Goal: Task Accomplishment & Management: Manage account settings

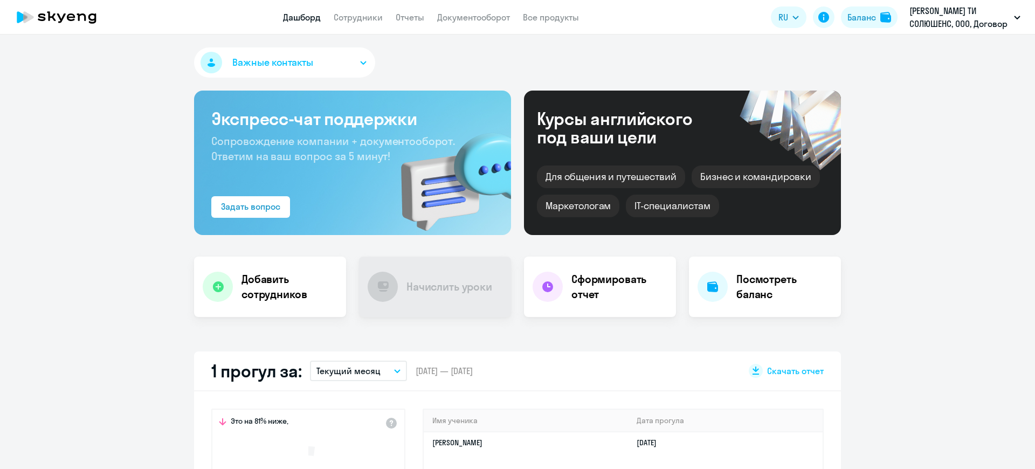
select select "30"
click at [367, 18] on link "Сотрудники" at bounding box center [358, 17] width 49 height 11
select select "30"
click at [362, 17] on link "Сотрудники" at bounding box center [358, 17] width 49 height 11
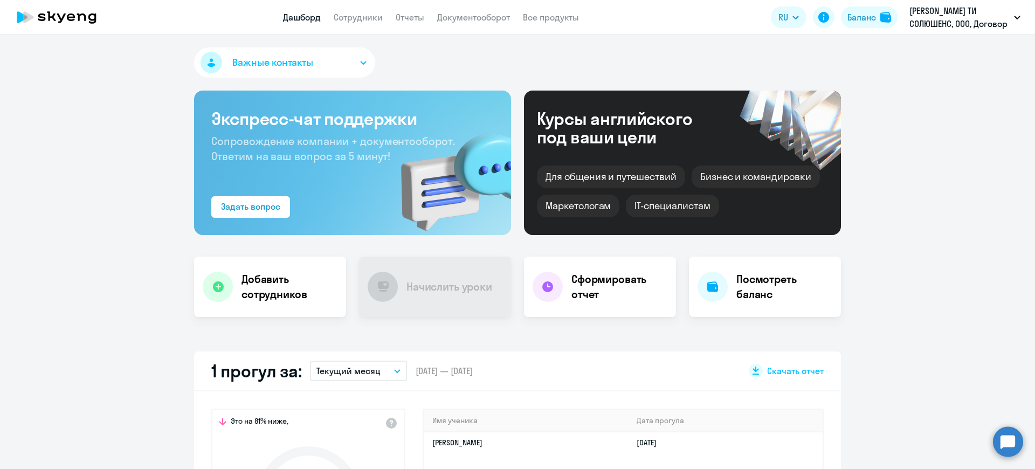
select select "30"
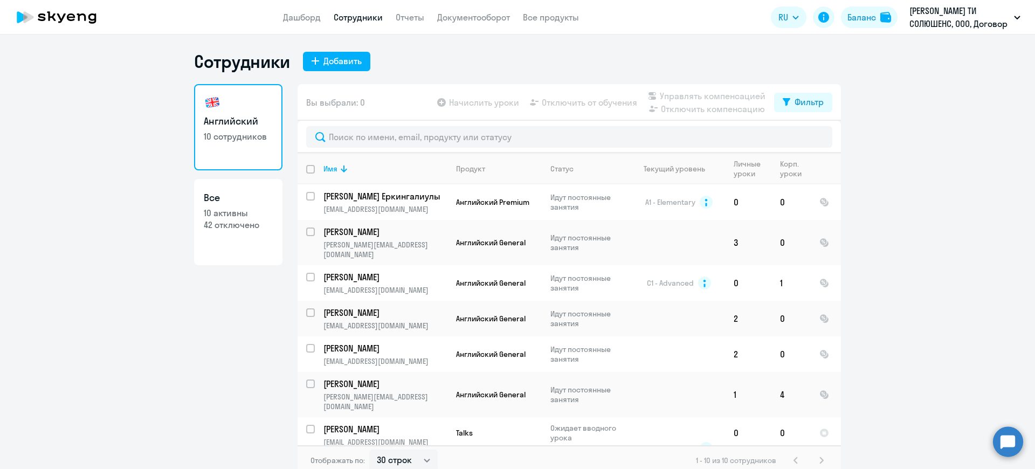
click at [306, 168] on input "deselect all" at bounding box center [317, 176] width 22 height 22
checkbox input "true"
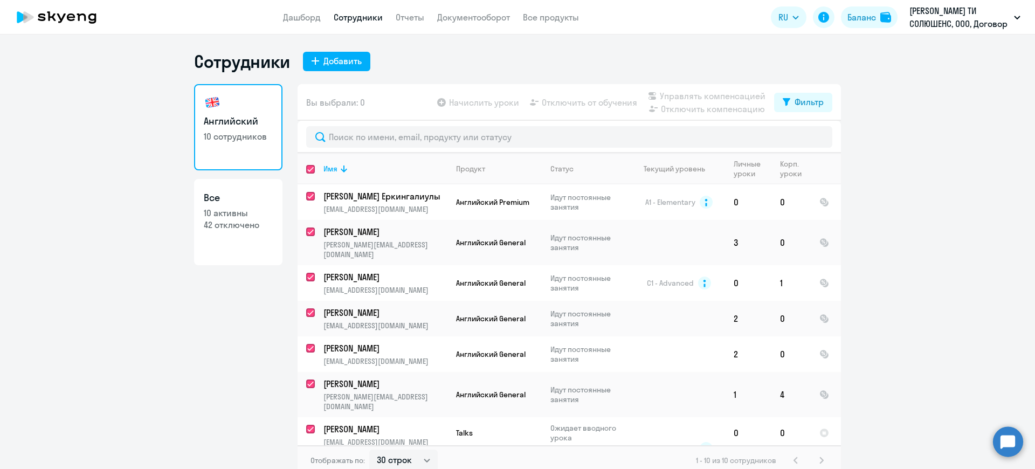
checkbox input "true"
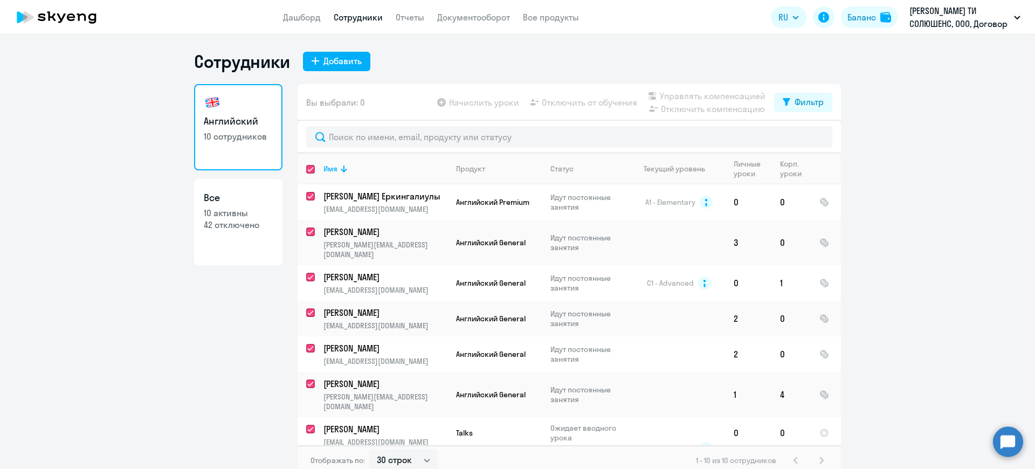
checkbox input "true"
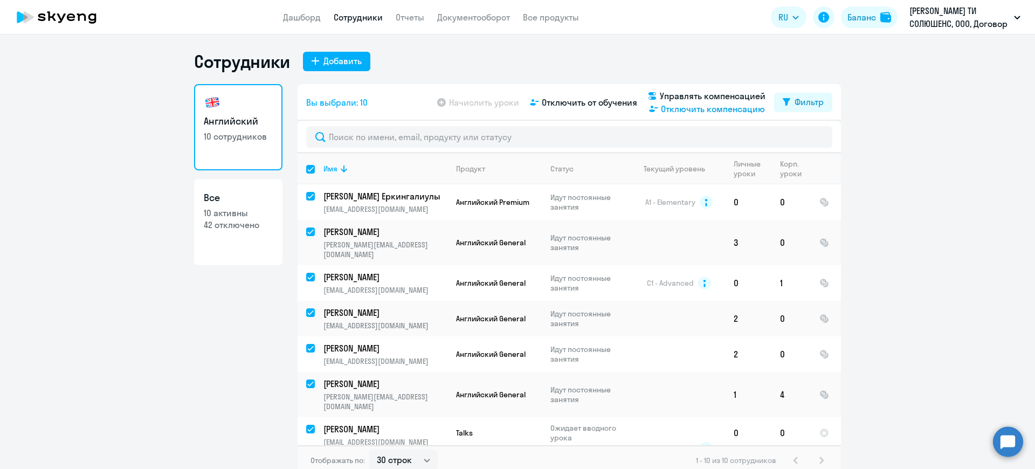
click at [669, 108] on span "Отключить компенсацию" at bounding box center [713, 108] width 104 height 13
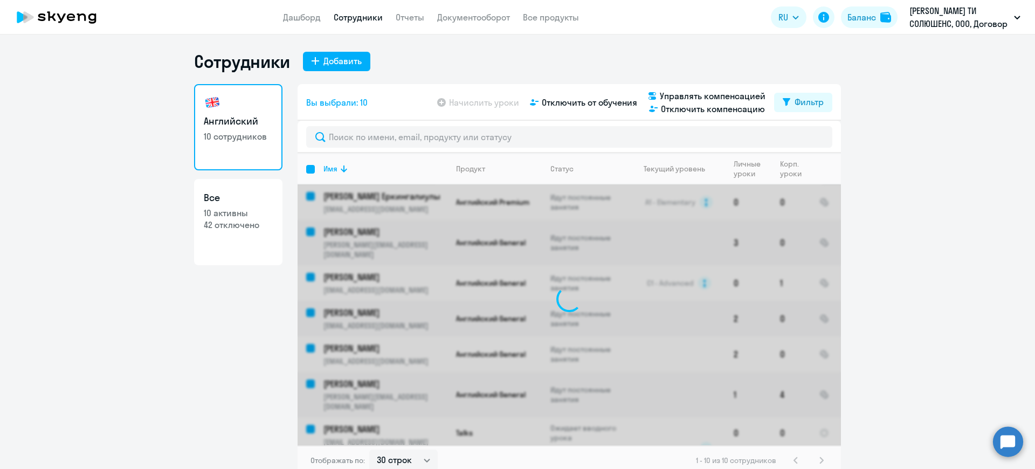
checkbox input "false"
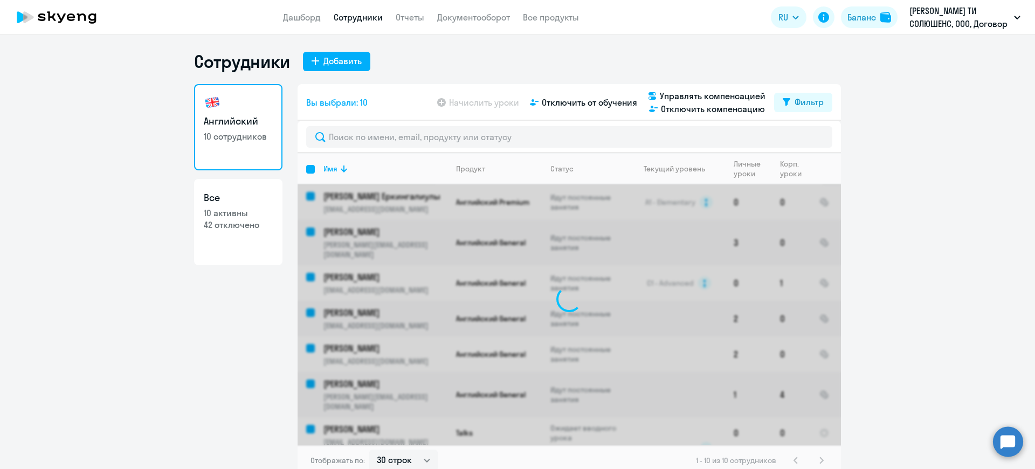
checkbox input "false"
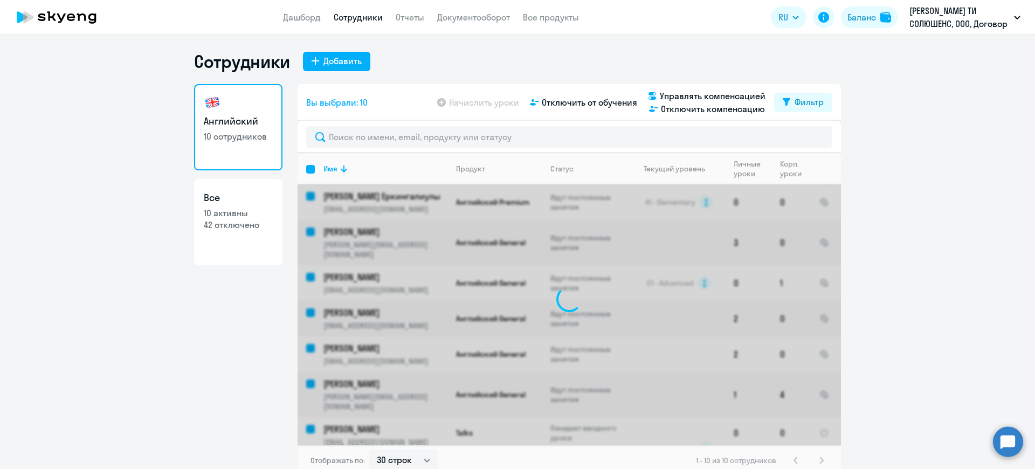
checkbox input "false"
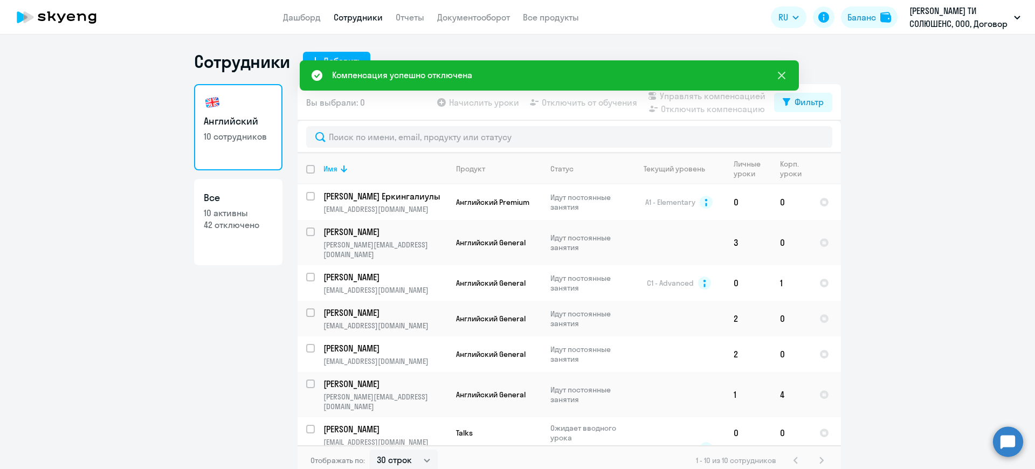
click at [777, 70] on icon at bounding box center [781, 75] width 13 height 13
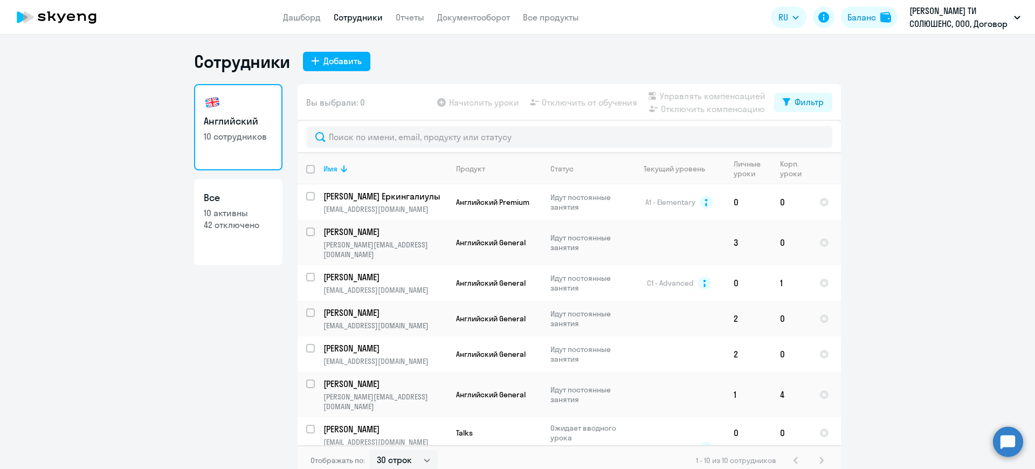
click at [306, 167] on input "deselect all" at bounding box center [317, 176] width 22 height 22
checkbox input "true"
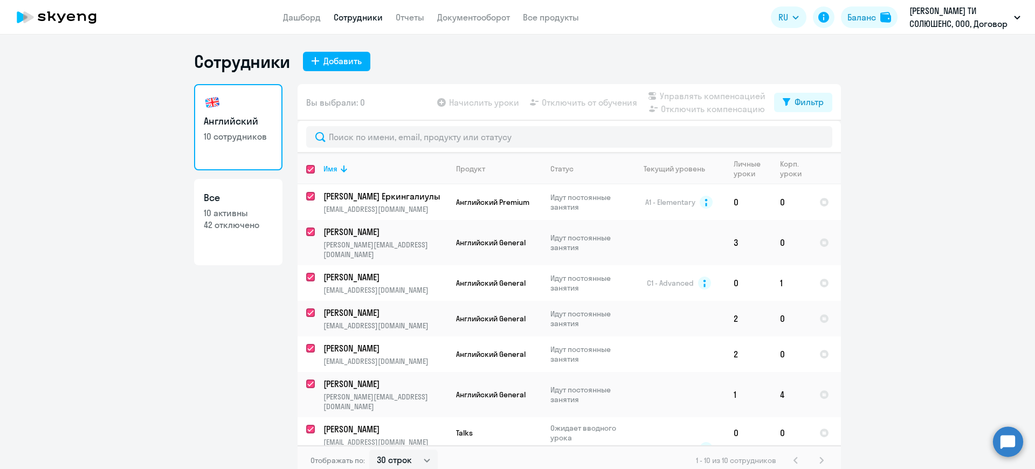
checkbox input "true"
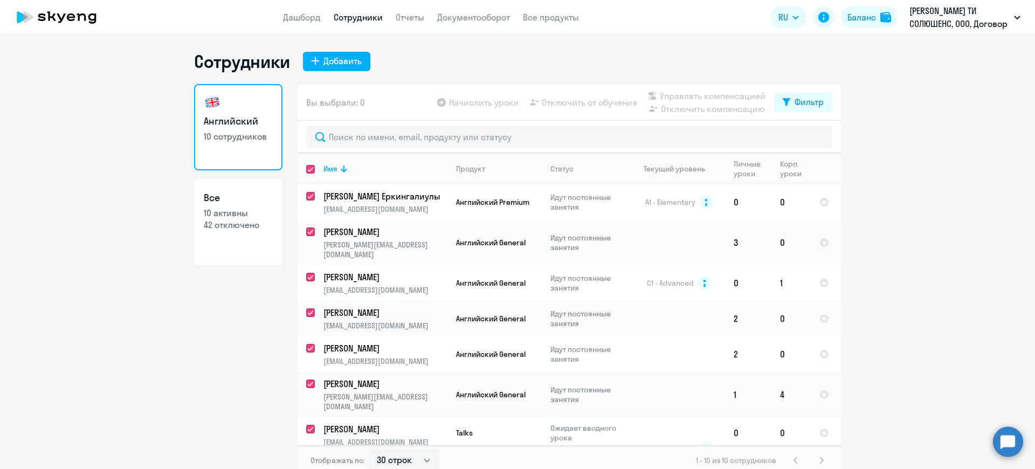
checkbox input "true"
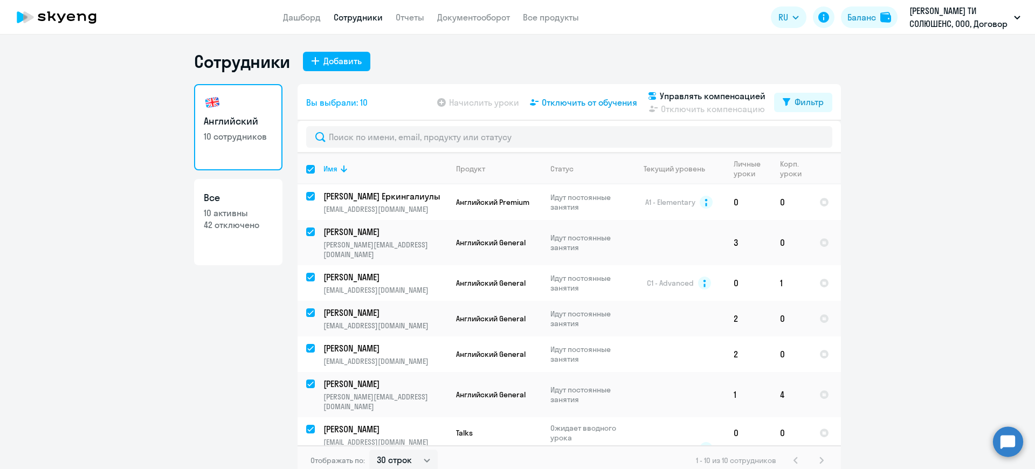
click at [582, 97] on span "Отключить от обучения" at bounding box center [589, 102] width 95 height 13
select select "all"
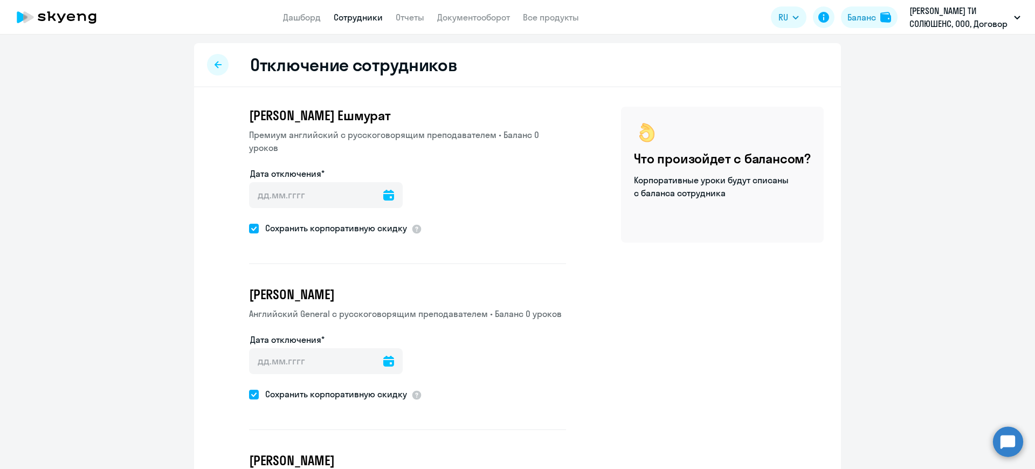
click at [383, 191] on icon at bounding box center [388, 195] width 11 height 11
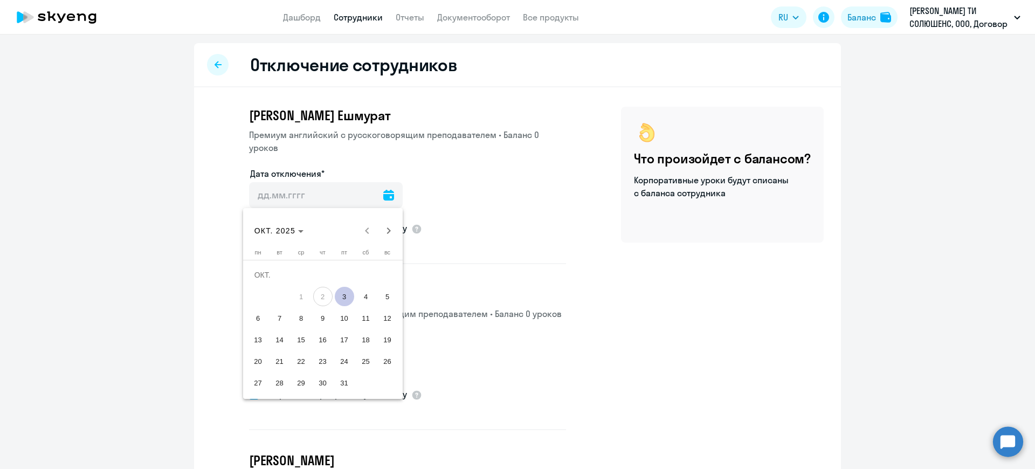
click at [347, 294] on span "3" at bounding box center [344, 296] width 19 height 19
type input "[DATE]"
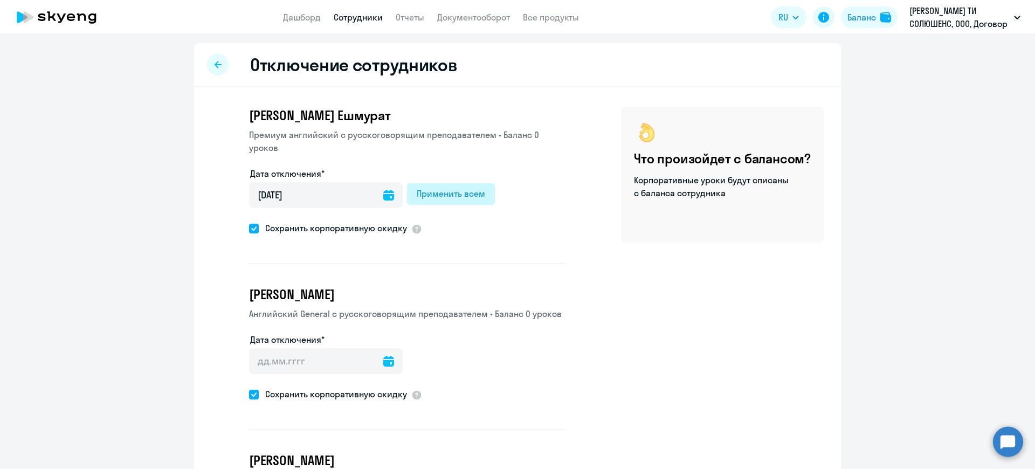
click at [448, 197] on div "Применить всем" at bounding box center [451, 193] width 68 height 13
type input "[DATE]"
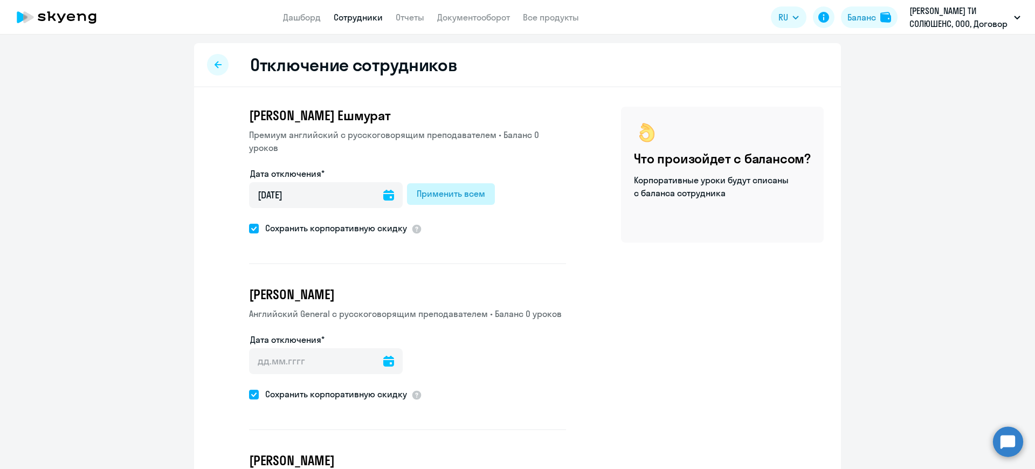
type input "[DATE]"
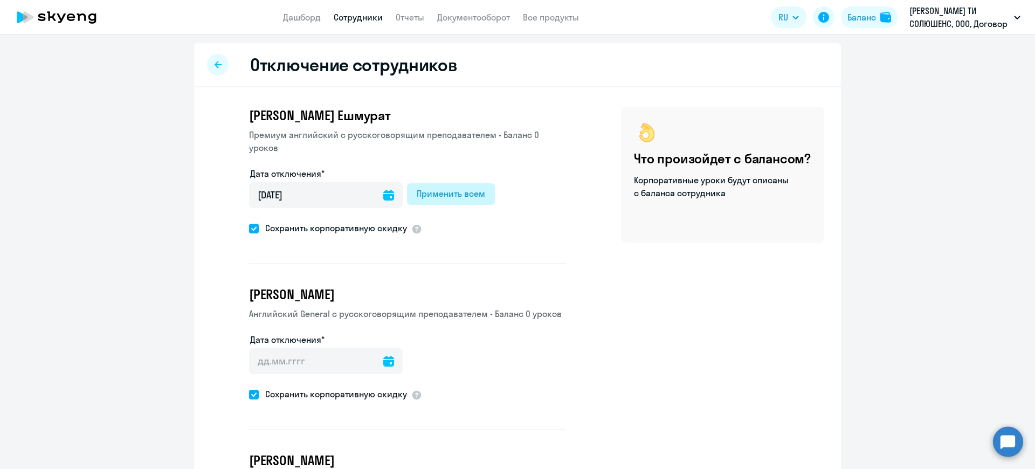
type input "[DATE]"
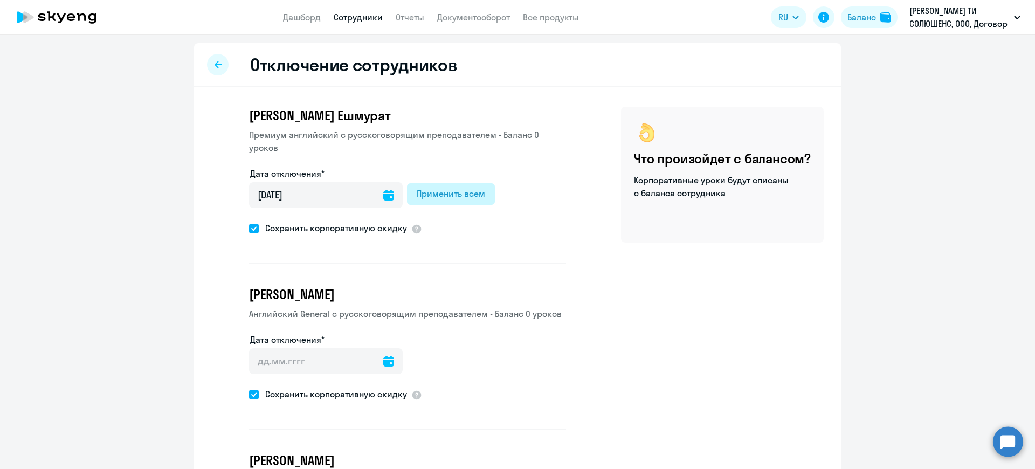
type input "[DATE]"
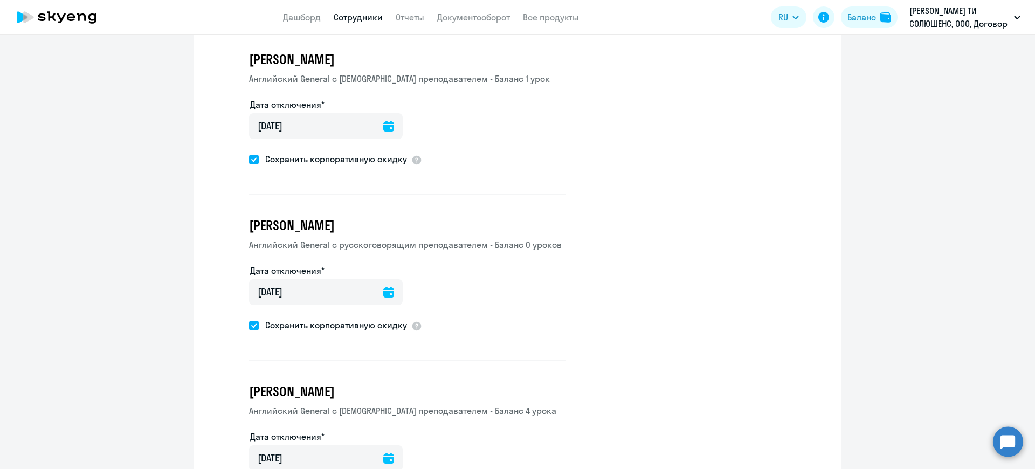
scroll to position [1398, 0]
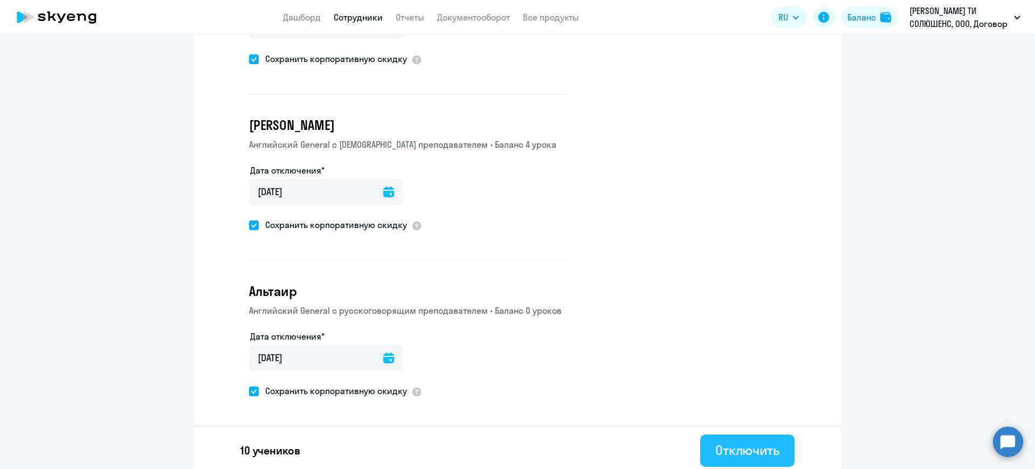
click at [741, 444] on div "Отключить" at bounding box center [747, 449] width 64 height 17
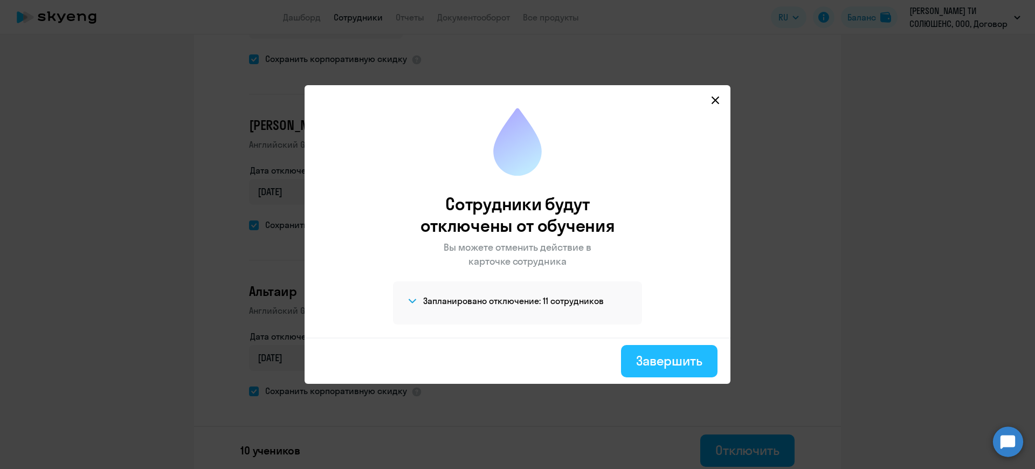
click at [667, 351] on button "Завершить" at bounding box center [669, 361] width 96 height 32
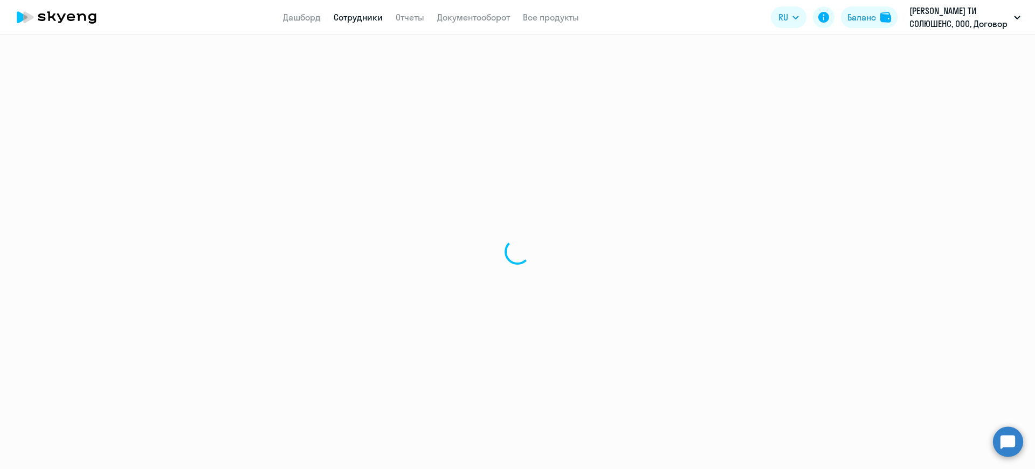
select select "30"
